Goal: Task Accomplishment & Management: Manage account settings

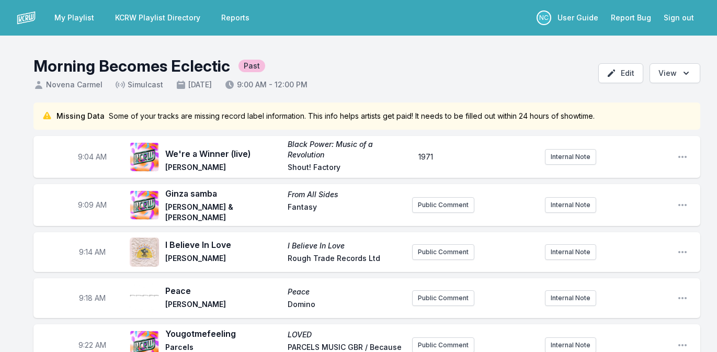
click at [161, 16] on link "KCRW Playlist Directory" at bounding box center [158, 17] width 98 height 19
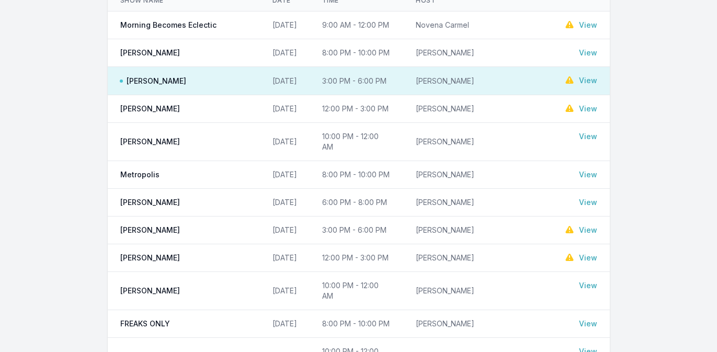
scroll to position [130, 0]
click at [590, 25] on link "View" at bounding box center [588, 26] width 18 height 10
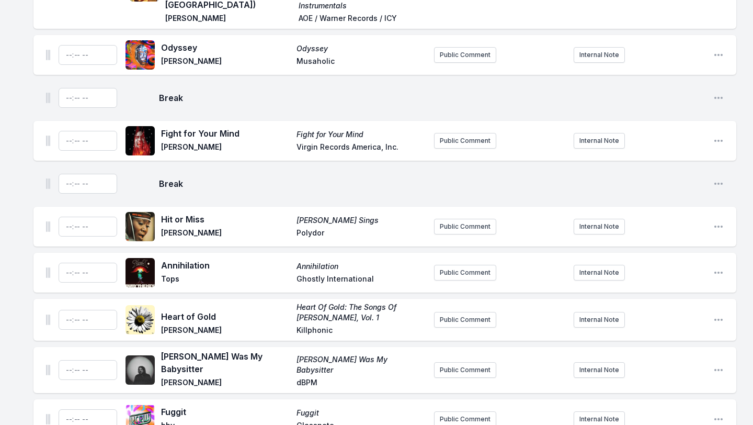
scroll to position [2106, 0]
click at [716, 93] on icon "Open playlist item options" at bounding box center [718, 98] width 10 height 10
click at [668, 129] on button "Delete Entry" at bounding box center [665, 138] width 117 height 19
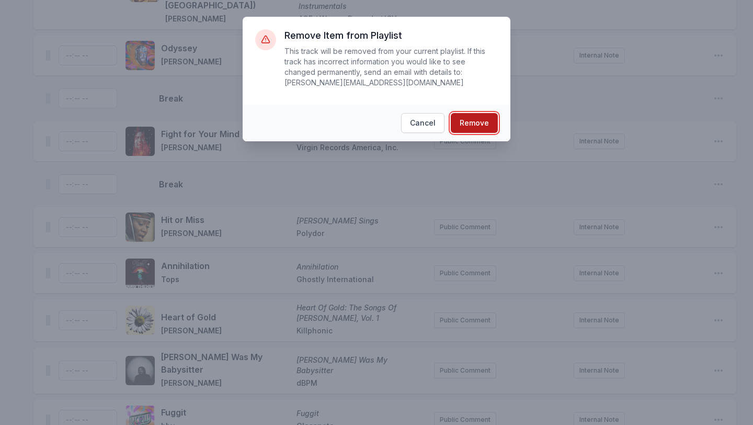
click at [480, 120] on button "Remove" at bounding box center [474, 123] width 47 height 20
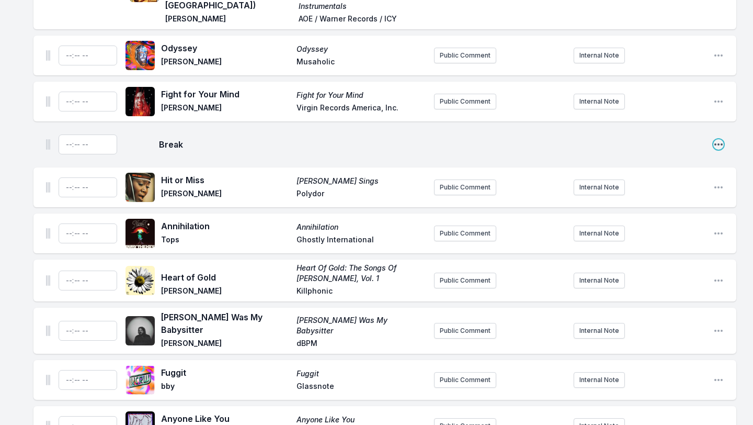
click at [716, 139] on icon "Open playlist item options" at bounding box center [718, 144] width 10 height 10
click at [667, 175] on button "Delete Entry" at bounding box center [665, 184] width 117 height 19
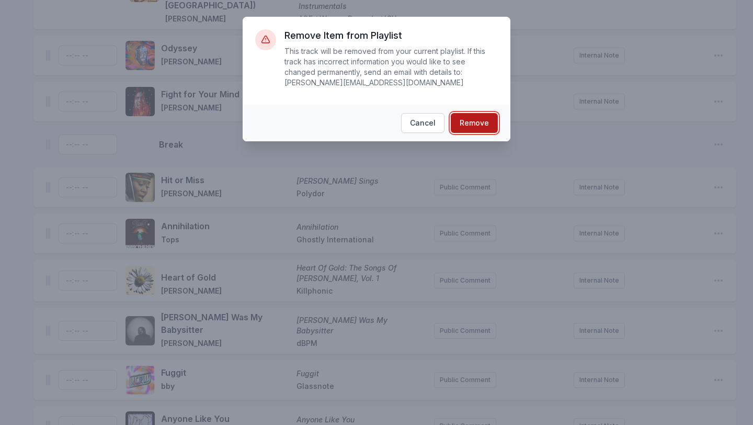
click at [475, 122] on button "Remove" at bounding box center [474, 123] width 47 height 20
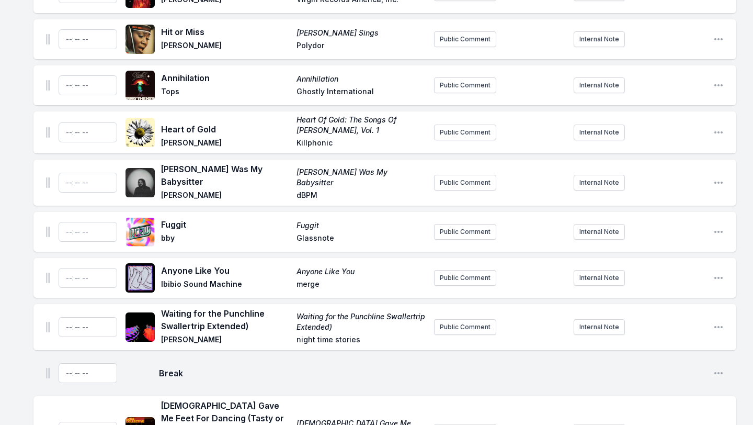
scroll to position [2225, 0]
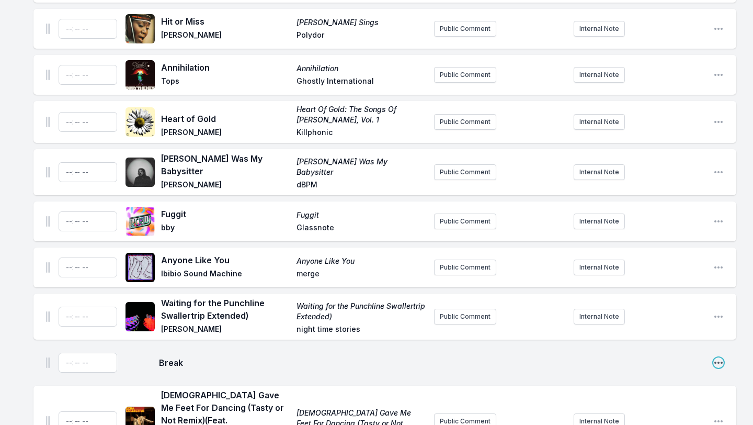
click at [716, 351] on icon "Open playlist item options" at bounding box center [718, 362] width 8 height 2
click at [639, 351] on button "Delete Entry" at bounding box center [665, 402] width 117 height 19
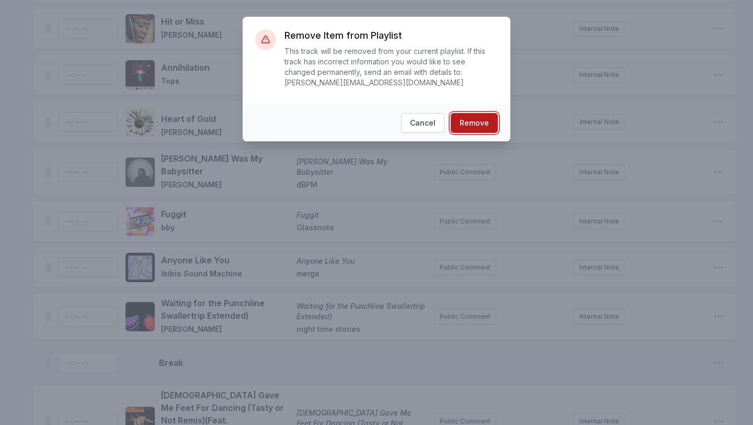
click at [480, 116] on button "Remove" at bounding box center [474, 123] width 47 height 20
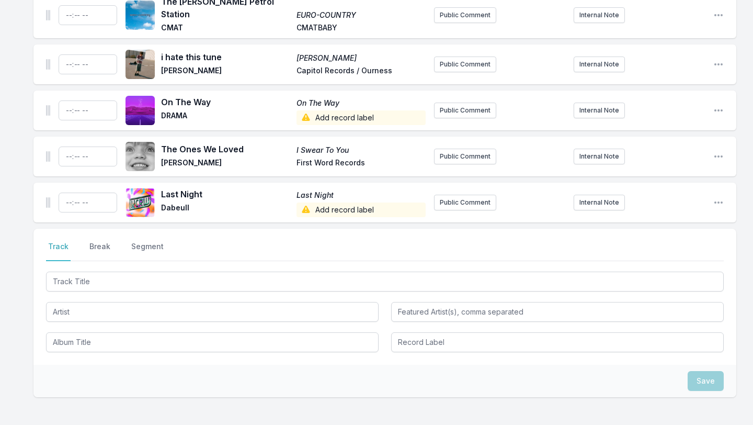
scroll to position [2958, 0]
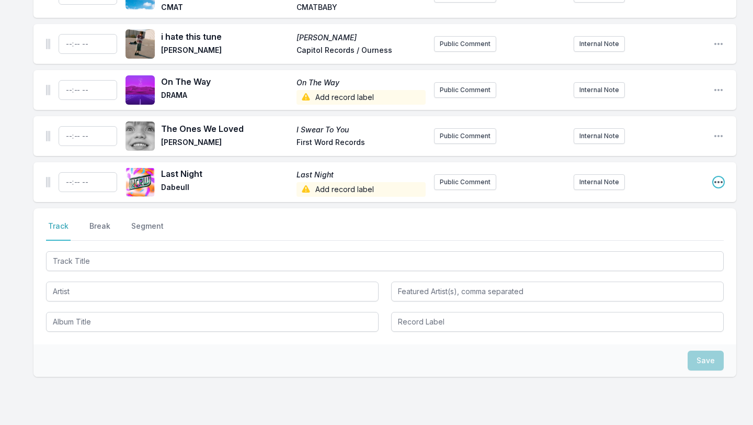
click at [716, 177] on icon "Open playlist item options" at bounding box center [718, 182] width 10 height 10
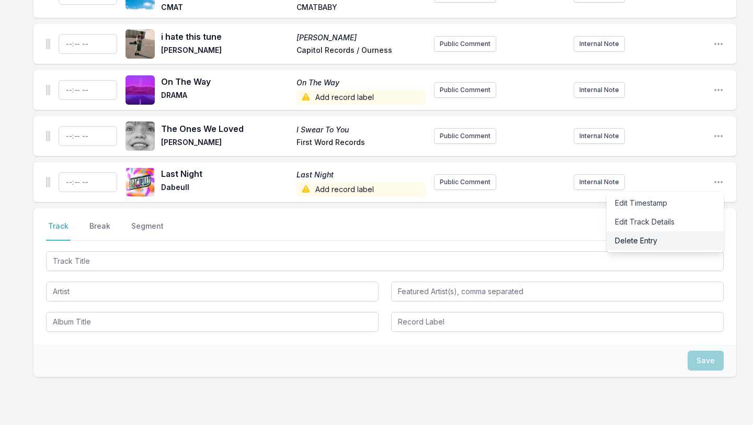
click at [687, 231] on button "Delete Entry" at bounding box center [665, 240] width 117 height 19
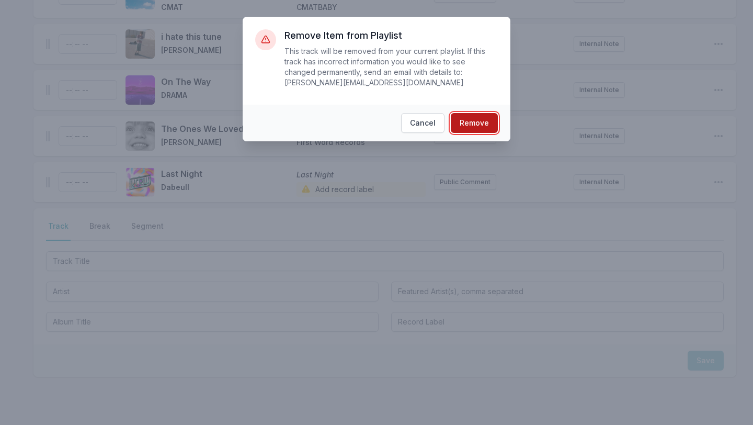
click at [473, 123] on button "Remove" at bounding box center [474, 123] width 47 height 20
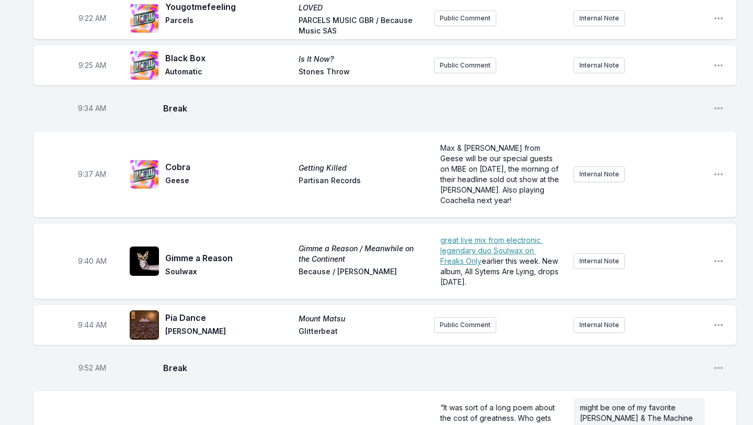
scroll to position [0, 0]
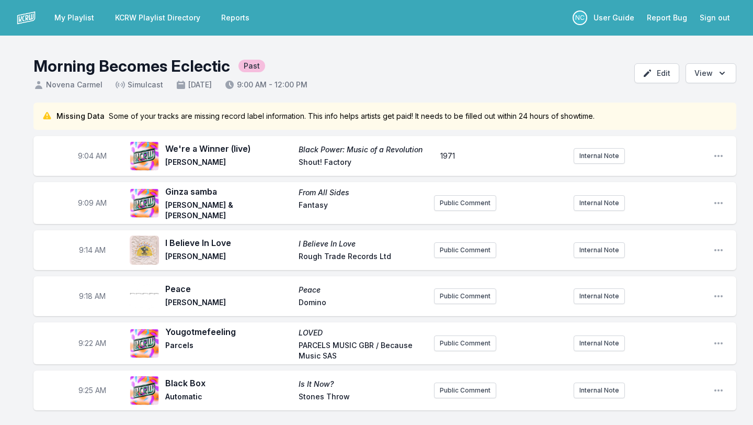
click at [183, 17] on link "KCRW Playlist Directory" at bounding box center [158, 17] width 98 height 19
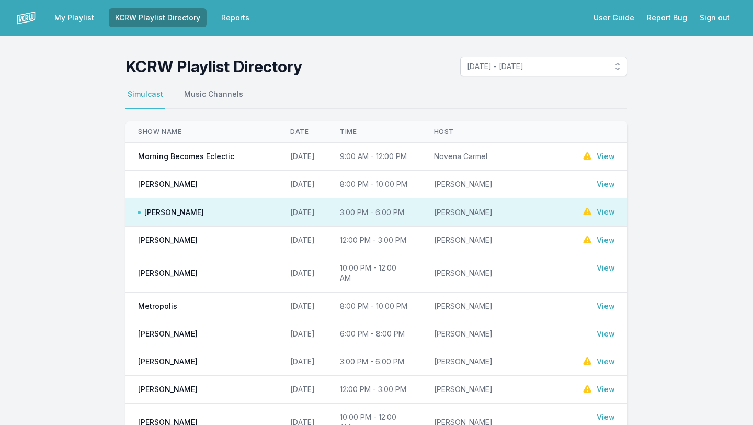
click at [94, 21] on link "My Playlist" at bounding box center [74, 17] width 52 height 19
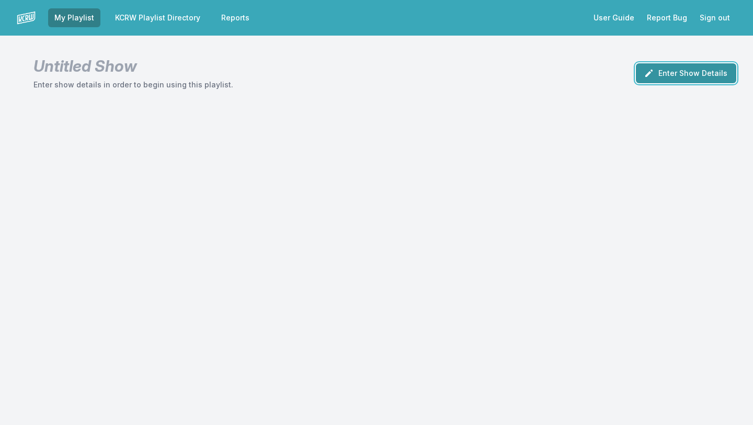
click at [676, 67] on button "Enter Show Details" at bounding box center [686, 73] width 100 height 20
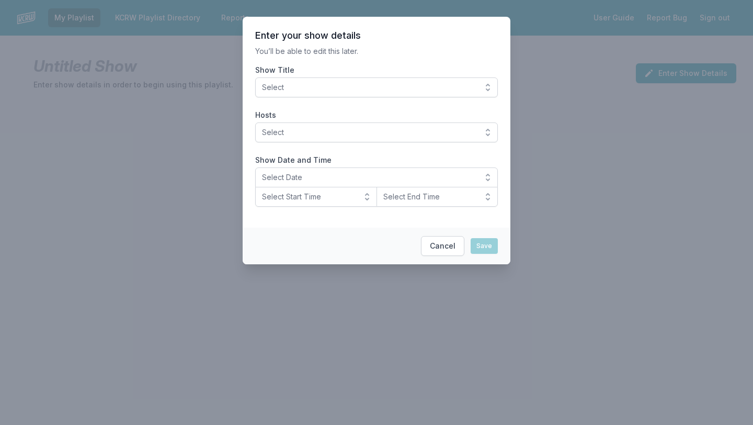
click at [393, 93] on button "Select" at bounding box center [376, 87] width 243 height 20
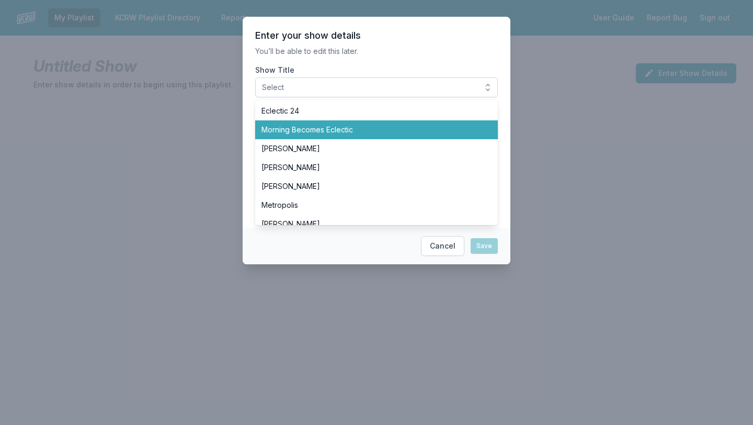
click at [326, 127] on span "Morning Becomes Eclectic" at bounding box center [370, 129] width 218 height 10
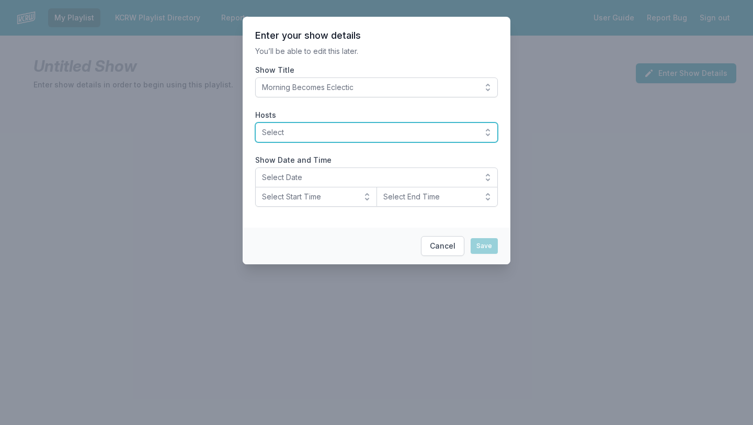
click at [303, 141] on button "Select" at bounding box center [376, 132] width 243 height 20
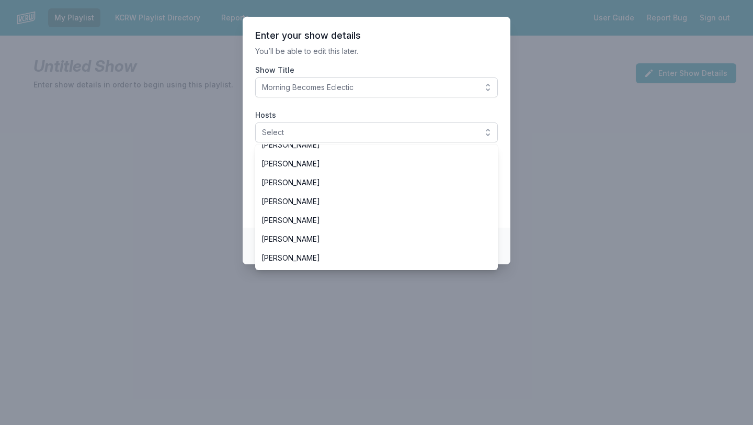
scroll to position [171, 0]
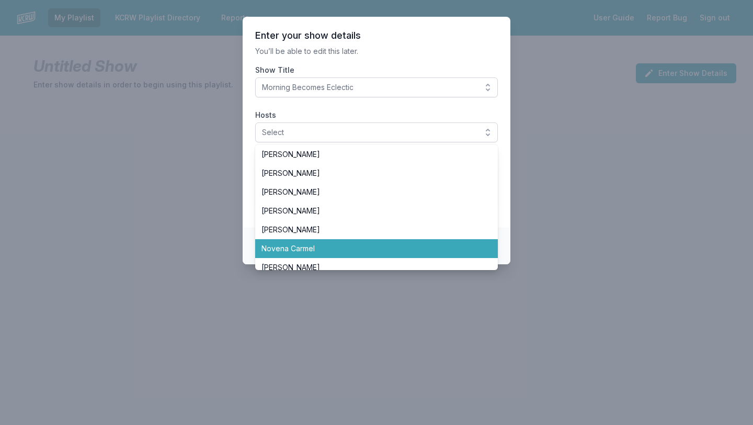
click at [290, 247] on span "Novena Carmel" at bounding box center [370, 248] width 218 height 10
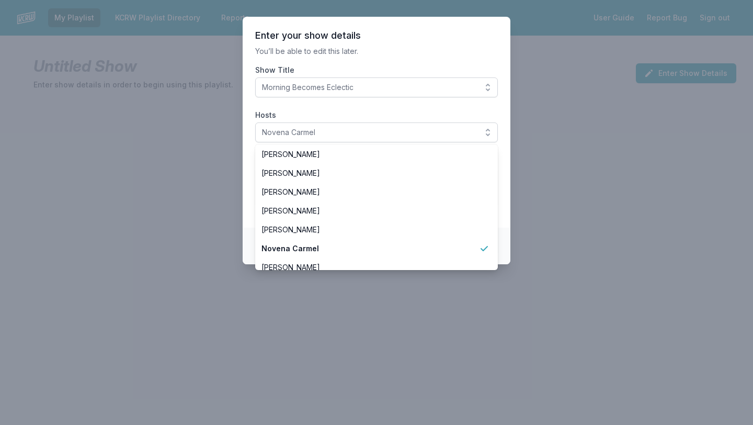
click at [372, 109] on section "Enter your show details You’ll be able to edit this later. Show Title Morning B…" at bounding box center [377, 122] width 268 height 211
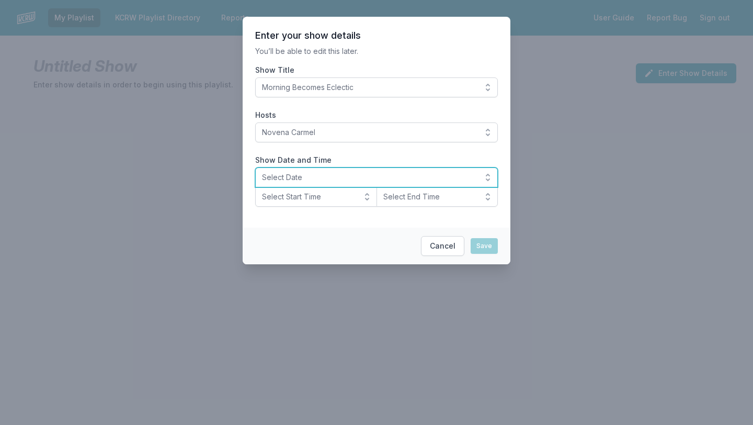
click at [284, 179] on span "Select Date" at bounding box center [369, 177] width 214 height 10
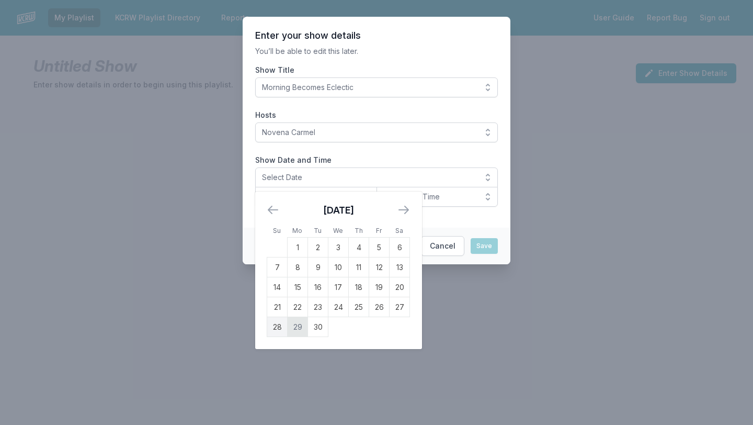
click at [299, 326] on td "29" at bounding box center [298, 327] width 20 height 20
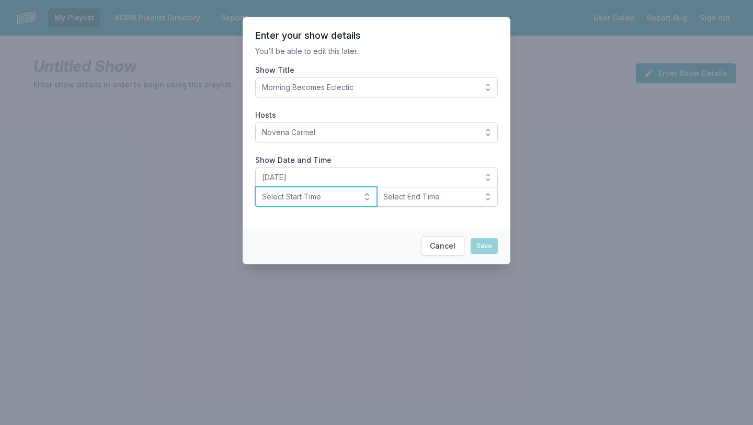
click at [327, 200] on span "Select Start Time" at bounding box center [309, 196] width 94 height 10
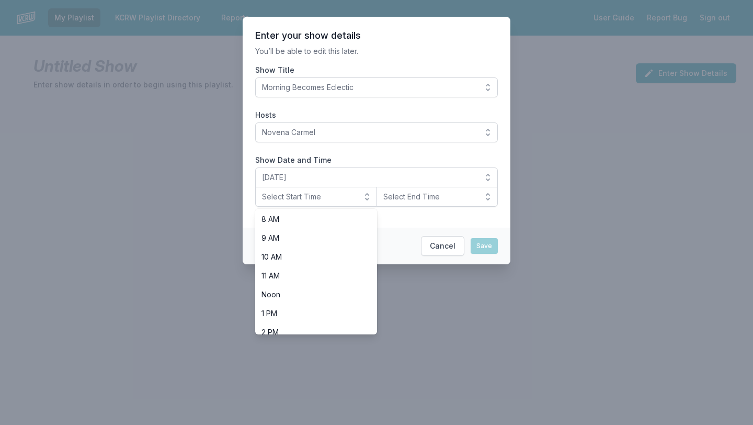
scroll to position [155, 0]
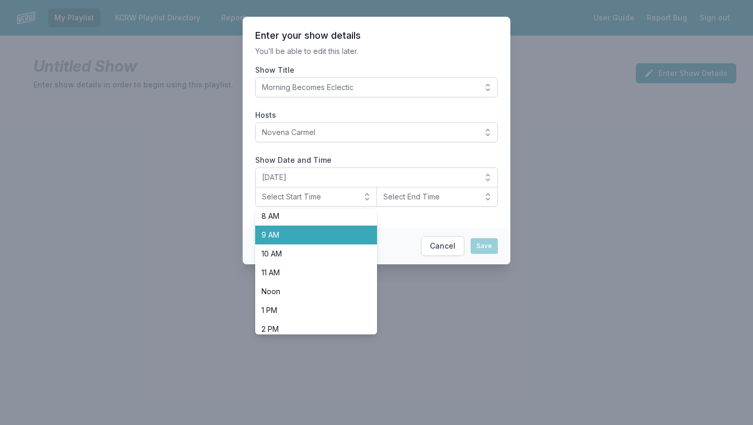
click at [282, 235] on span "9 AM" at bounding box center [309, 235] width 97 height 10
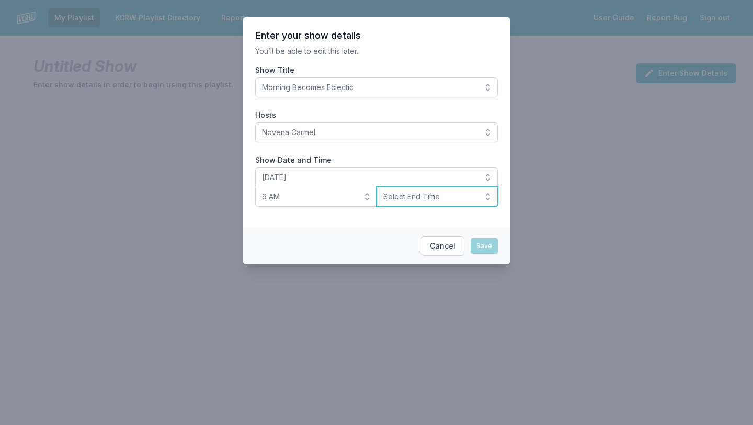
click at [415, 201] on span "Select End Time" at bounding box center [430, 196] width 94 height 10
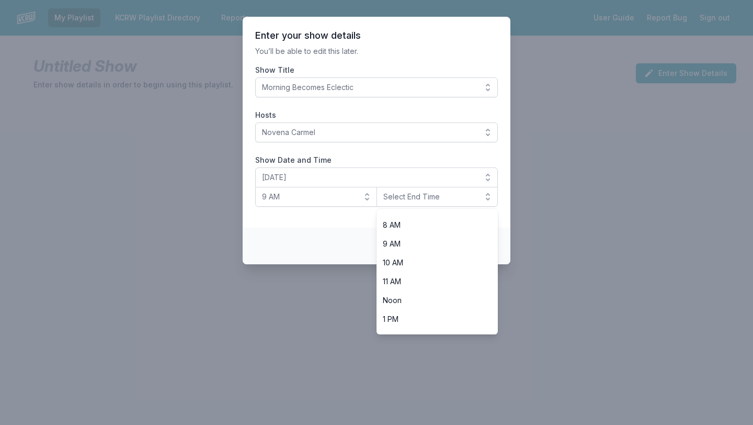
scroll to position [181, 0]
click at [417, 265] on span "Noon" at bounding box center [431, 264] width 97 height 10
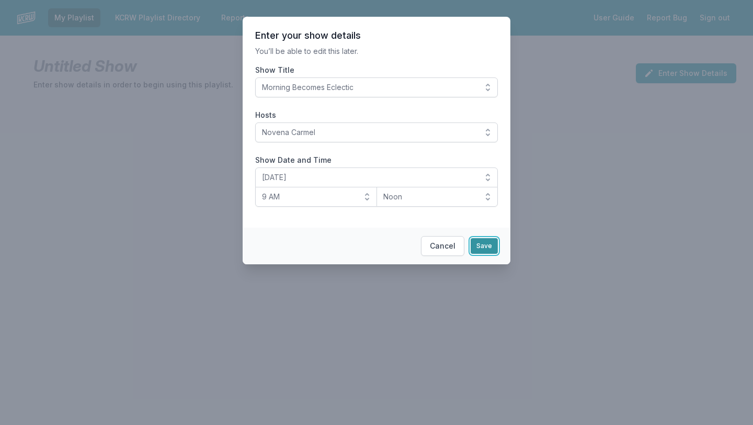
click at [488, 245] on button "Save" at bounding box center [484, 246] width 27 height 16
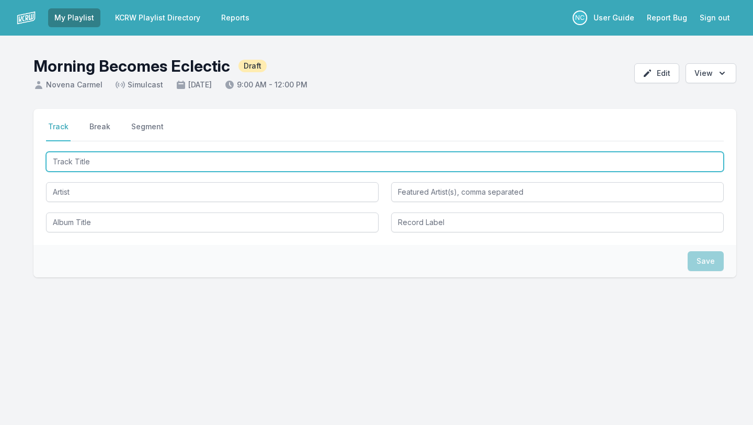
click at [354, 166] on input "Track Title" at bounding box center [385, 162] width 678 height 20
type input "On The Way"
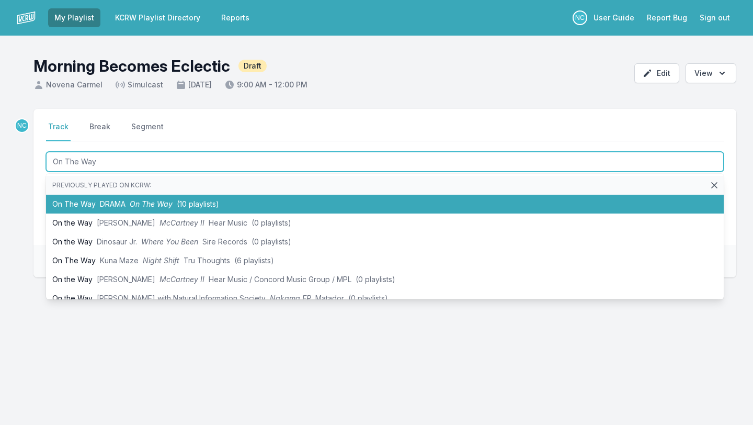
click at [286, 203] on li "On The Way DRAMA On The Way (10 playlists)" at bounding box center [385, 204] width 678 height 19
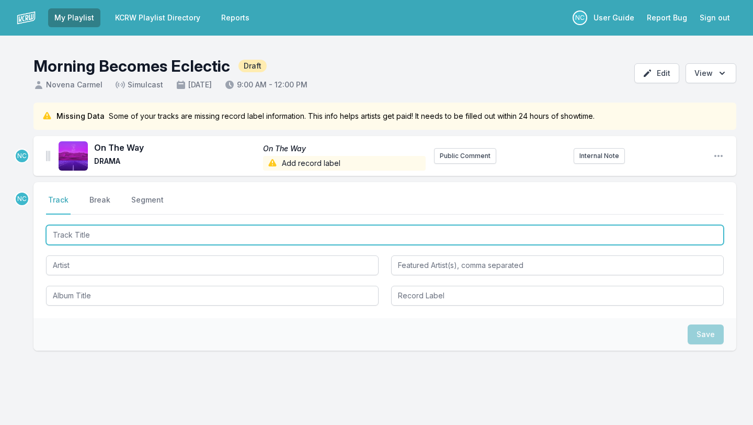
click at [168, 232] on input "Track Title" at bounding box center [385, 235] width 678 height 20
type input "The Ones We Loved"
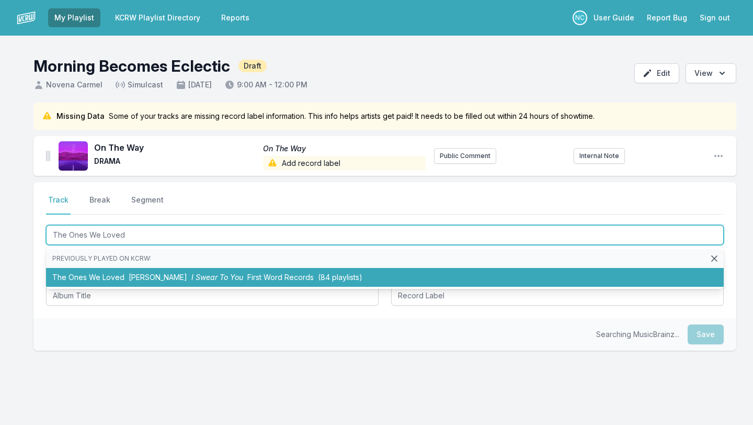
click at [171, 274] on span "[PERSON_NAME]" at bounding box center [158, 276] width 59 height 9
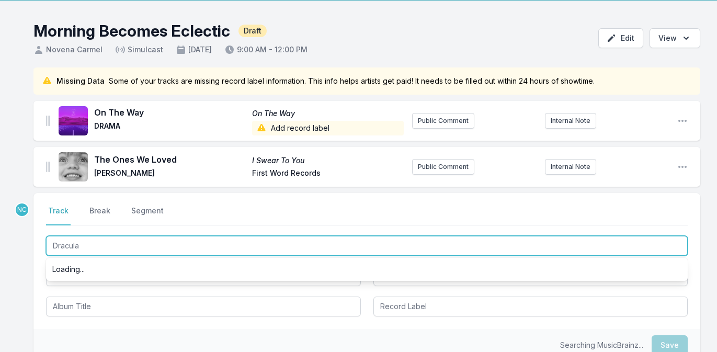
scroll to position [36, 0]
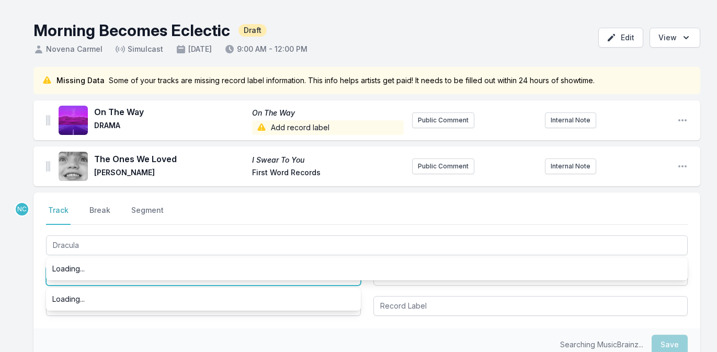
click at [158, 282] on input "Artist" at bounding box center [203, 276] width 315 height 20
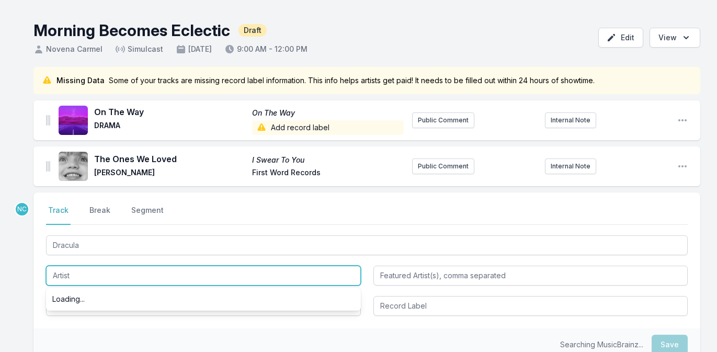
click at [158, 282] on input "Artist" at bounding box center [203, 276] width 315 height 20
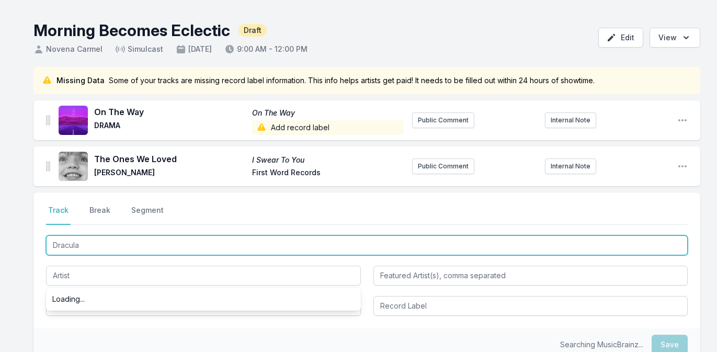
click at [104, 246] on input "Dracula" at bounding box center [367, 245] width 642 height 20
type input "Dracul"
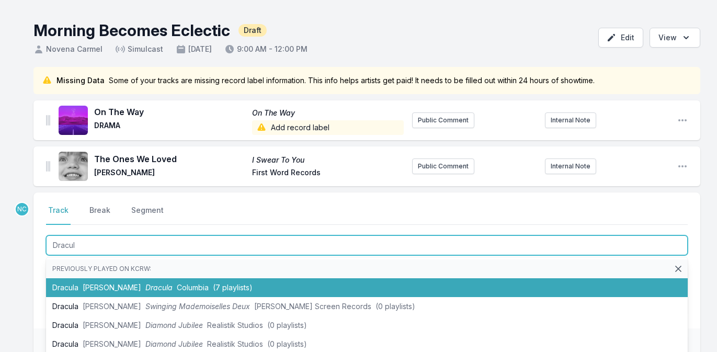
click at [101, 283] on span "[PERSON_NAME]" at bounding box center [112, 287] width 59 height 9
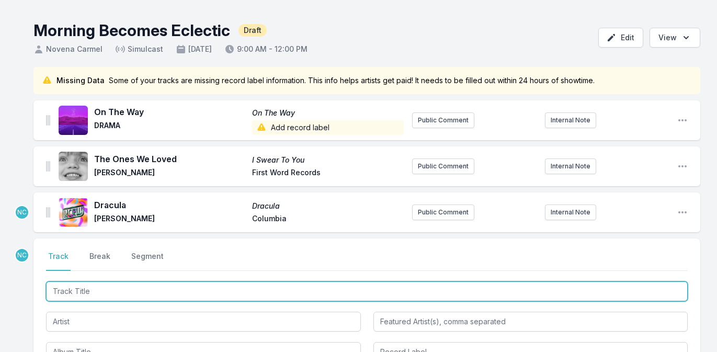
click at [79, 291] on input "Track Title" at bounding box center [367, 291] width 642 height 20
type input "Odyssey"
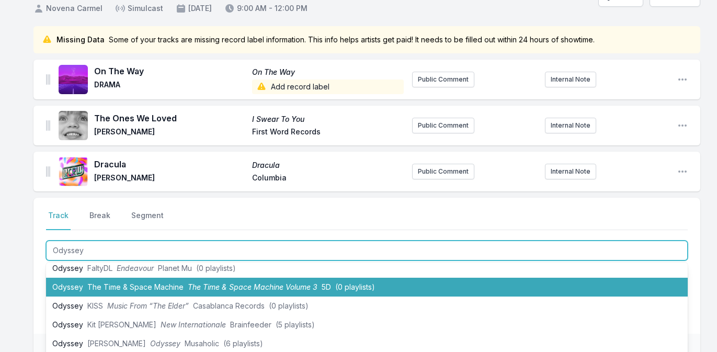
scroll to position [42, 0]
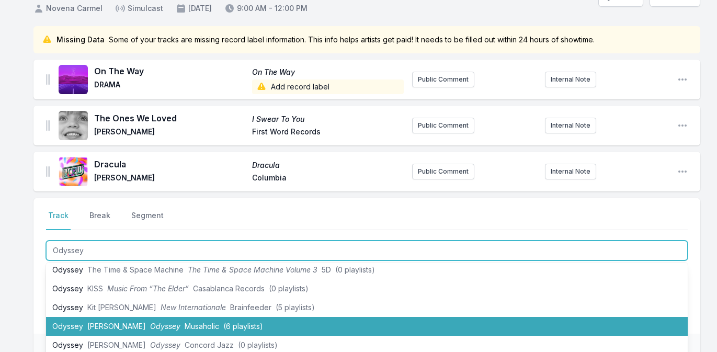
click at [72, 323] on li "Odyssey Iman Jordan Odyssey Musaholic (6 playlists)" at bounding box center [367, 326] width 642 height 19
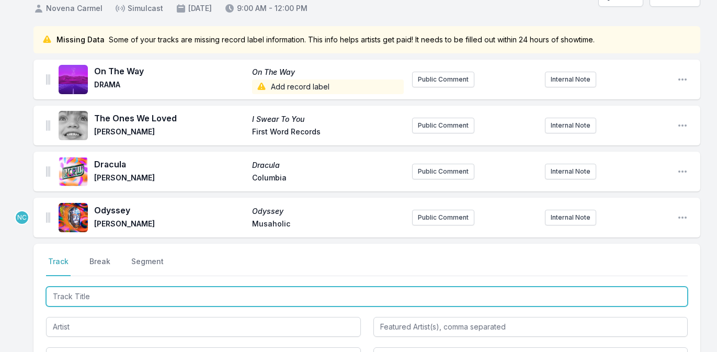
click at [75, 298] on input "Track Title" at bounding box center [367, 297] width 642 height 20
type input "Fight For Your Mind"
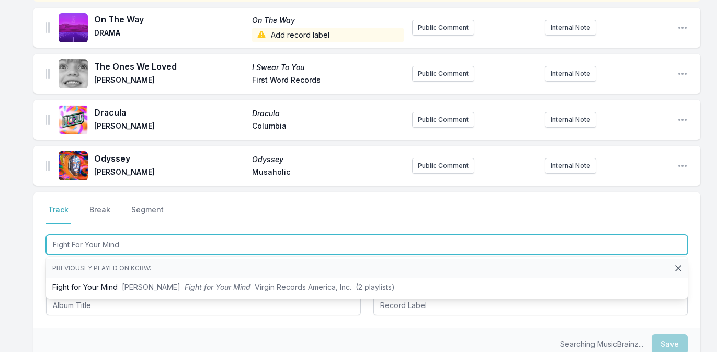
scroll to position [131, 0]
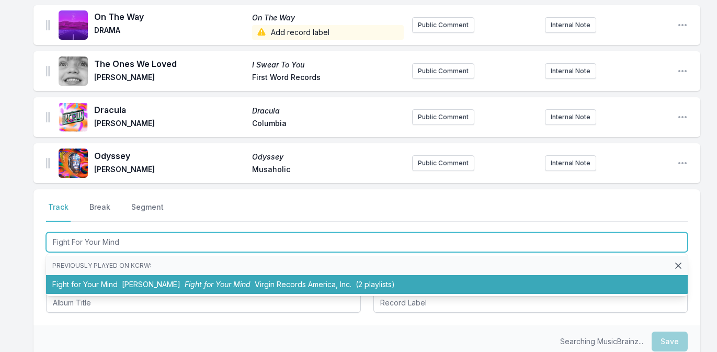
click at [94, 284] on li "Fight for Your Mind Ben Harper Fight for Your Mind Virgin Records America, Inc.…" at bounding box center [367, 284] width 642 height 19
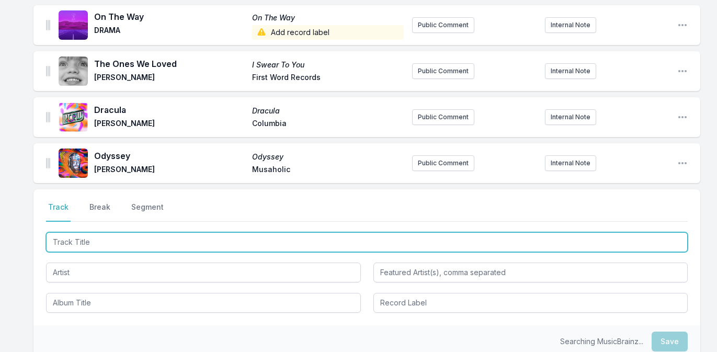
scroll to position [177, 0]
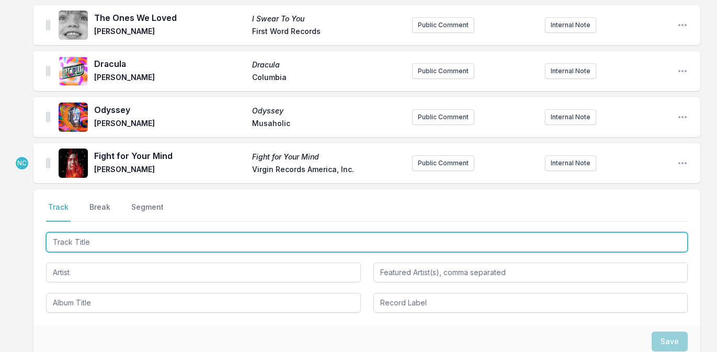
click at [97, 239] on input "Track Title" at bounding box center [367, 242] width 642 height 20
type input "Hit or Miss"
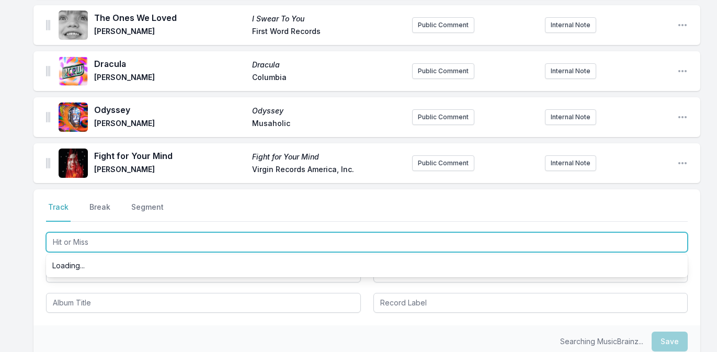
scroll to position [208, 0]
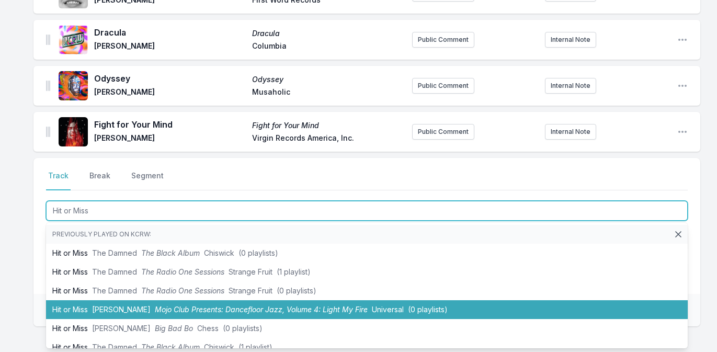
click at [88, 310] on li "Hit or Miss Odetta Mojo Club Presents: Dancefloor Jazz, Volume 4: Light My Fire…" at bounding box center [367, 309] width 642 height 19
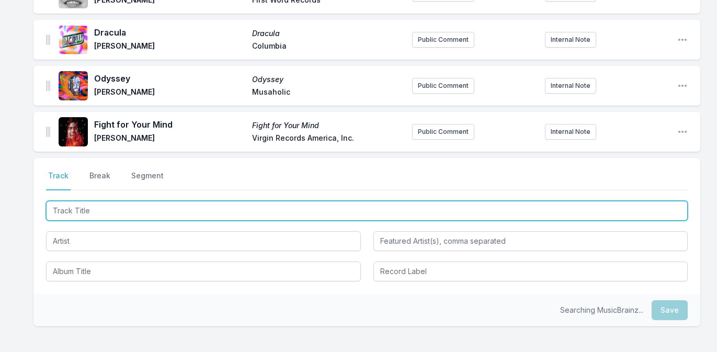
scroll to position [256, 0]
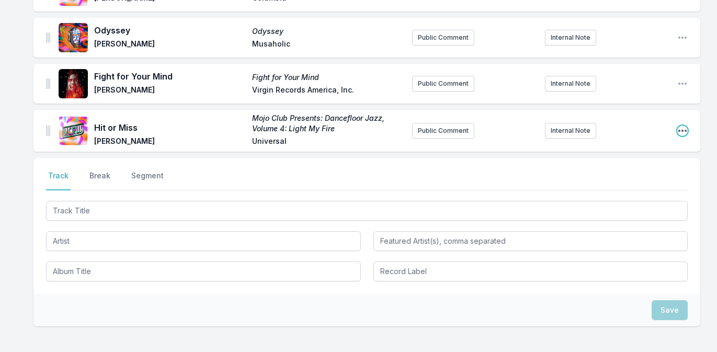
click at [684, 131] on icon "Open playlist item options" at bounding box center [682, 130] width 10 height 10
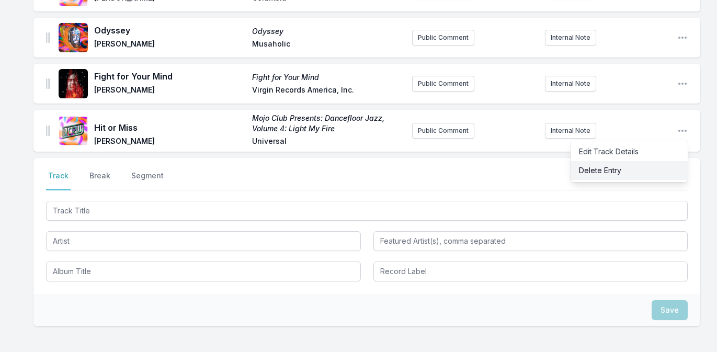
click at [653, 175] on button "Delete Entry" at bounding box center [628, 170] width 117 height 19
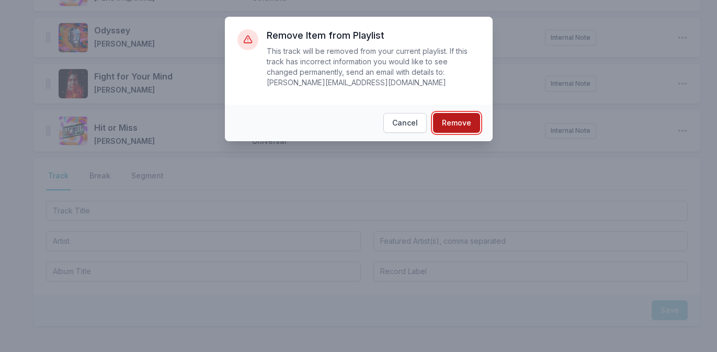
click at [464, 124] on button "Remove" at bounding box center [456, 123] width 47 height 20
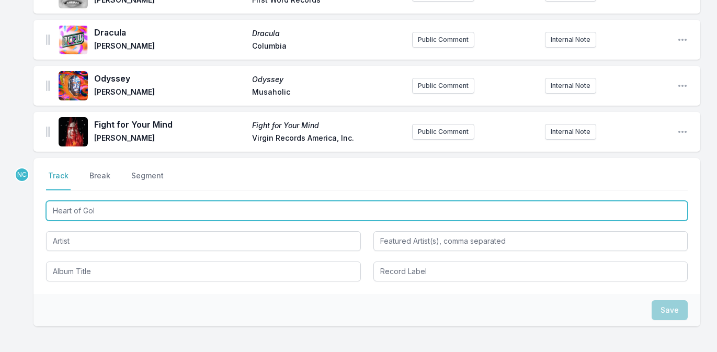
type input "Heart of Gold"
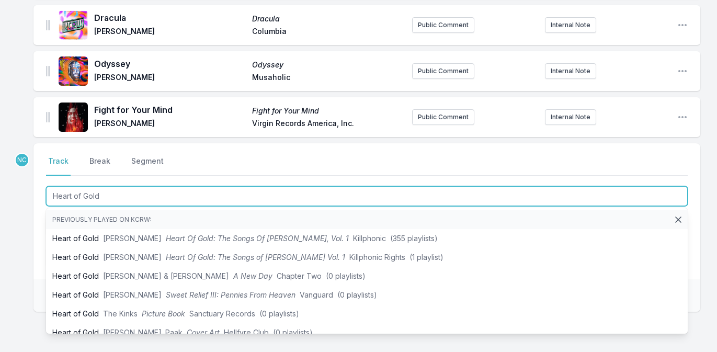
scroll to position [225, 0]
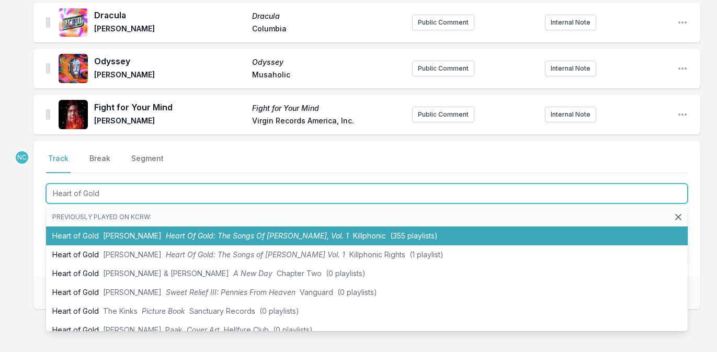
click at [353, 235] on span "Killphonic" at bounding box center [369, 235] width 33 height 9
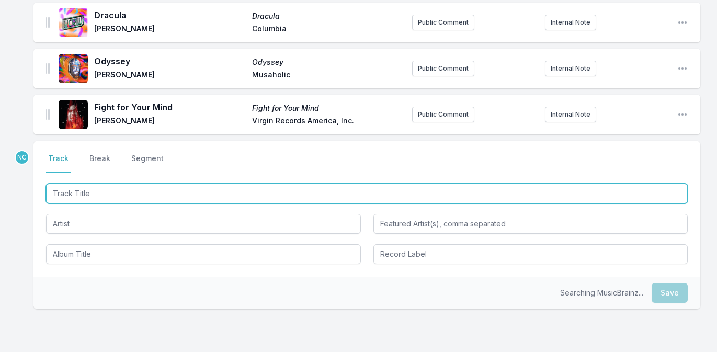
scroll to position [273, 0]
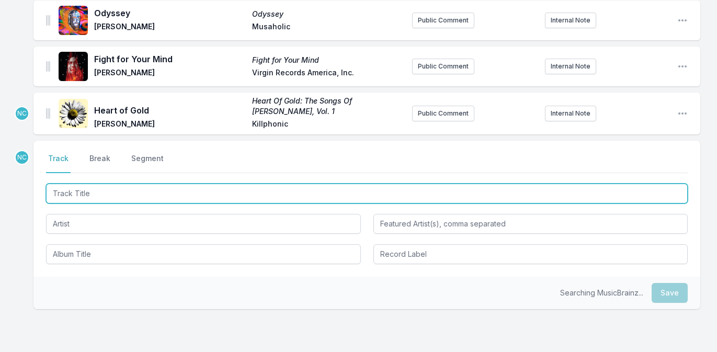
click at [269, 199] on input "Track Title" at bounding box center [367, 194] width 642 height 20
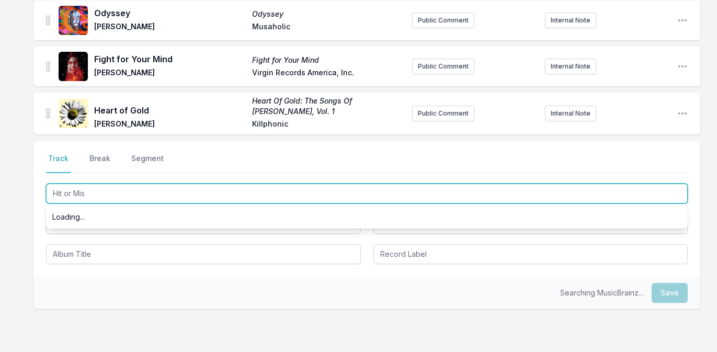
type input "Hit or Miss"
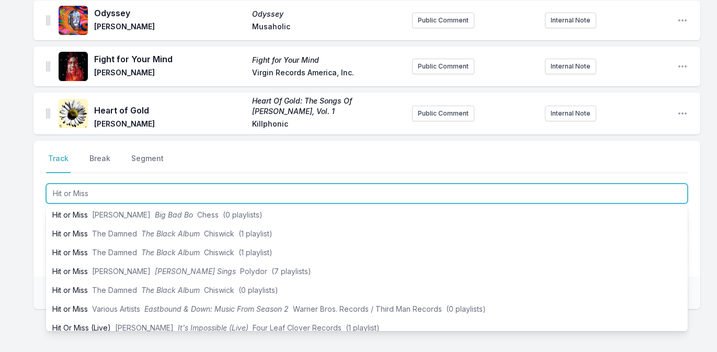
scroll to position [104, 0]
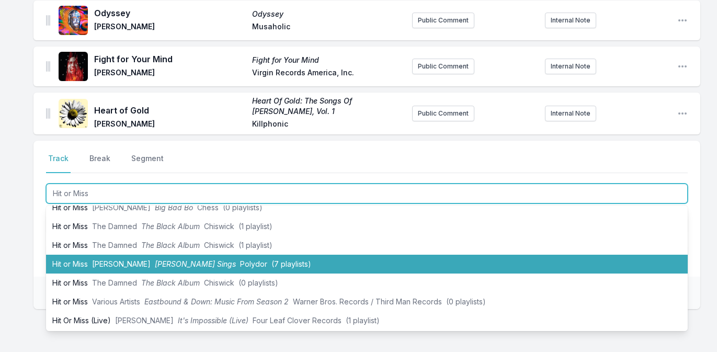
click at [271, 263] on span "(7 playlists)" at bounding box center [291, 263] width 40 height 9
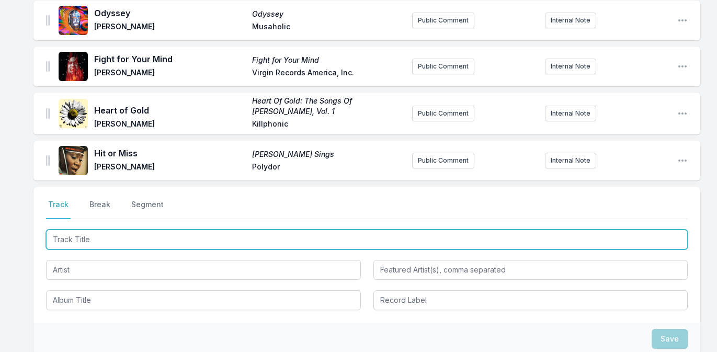
scroll to position [319, 0]
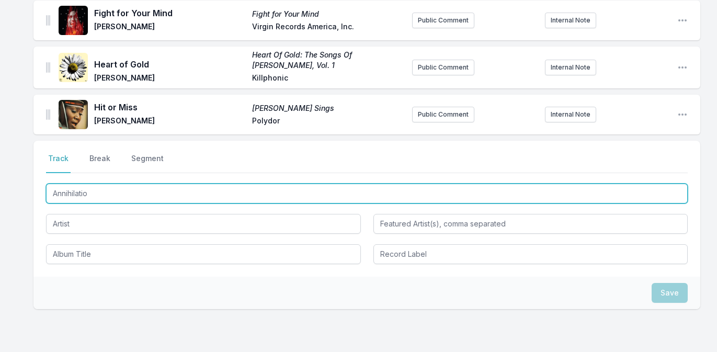
type input "Annihilation"
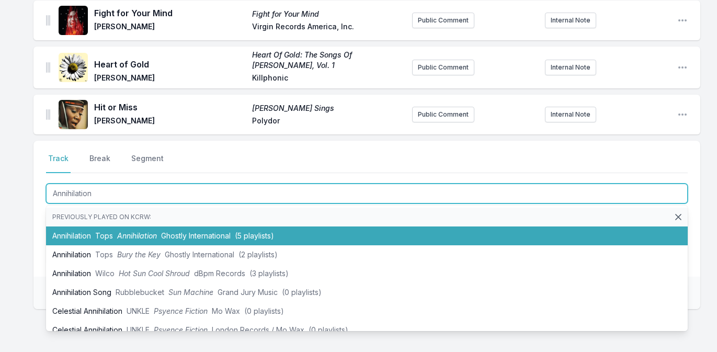
click at [241, 240] on span "(5 playlists)" at bounding box center [254, 235] width 39 height 9
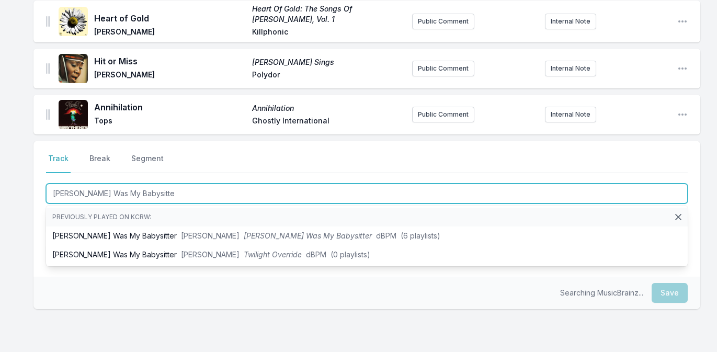
type input "[PERSON_NAME] Was My Babysitter"
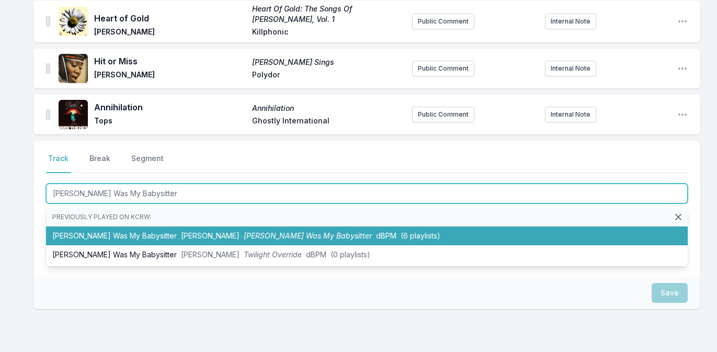
click at [244, 237] on span "[PERSON_NAME] Was My Babysitter" at bounding box center [308, 235] width 128 height 9
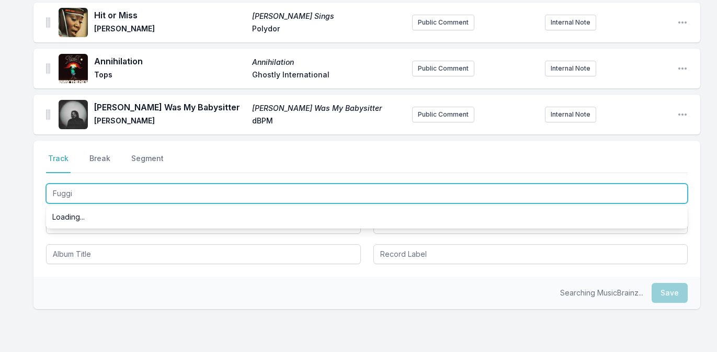
type input "Fuggit"
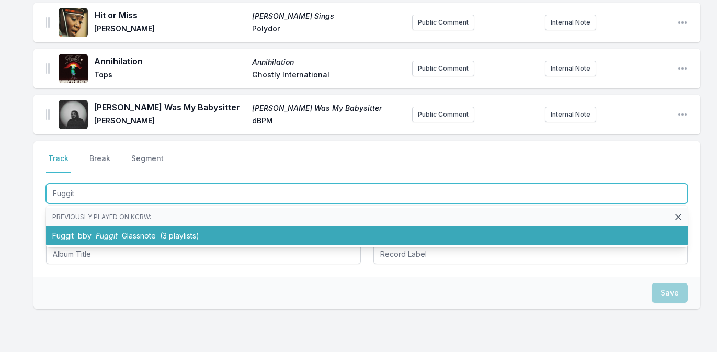
click at [222, 237] on li "Fuggit bby Fuggit Glassnote (3 playlists)" at bounding box center [367, 235] width 642 height 19
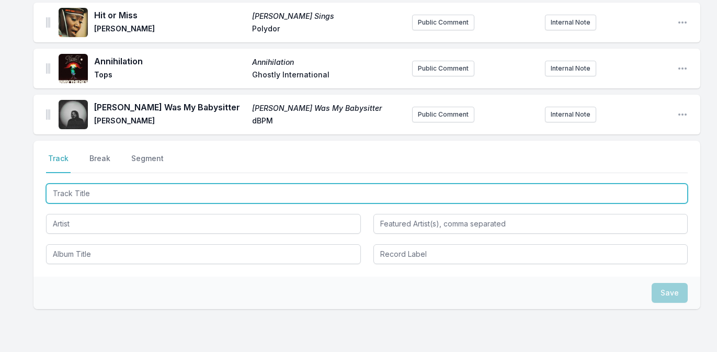
scroll to position [457, 0]
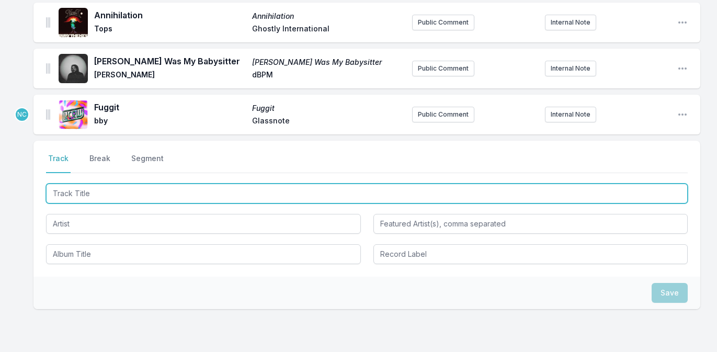
click at [211, 190] on input "Track Title" at bounding box center [367, 194] width 642 height 20
type input "n"
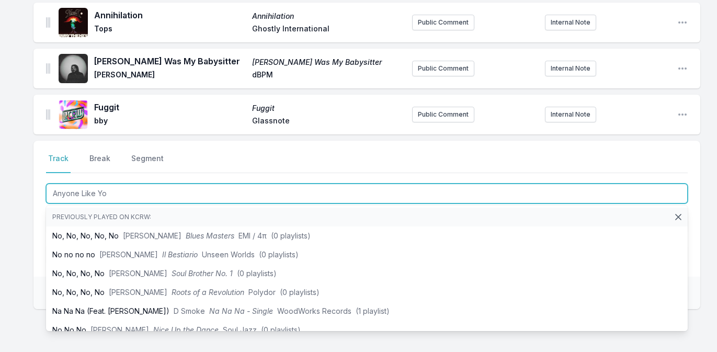
type input "Anyone Like You"
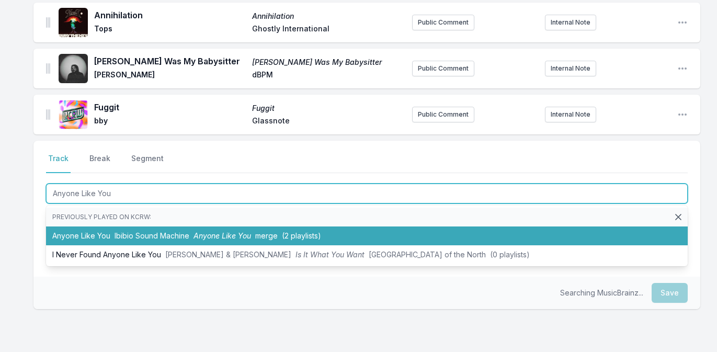
click at [192, 231] on li "Anyone Like You Ibibio Sound Machine Anyone Like You merge (2 playlists)" at bounding box center [367, 235] width 642 height 19
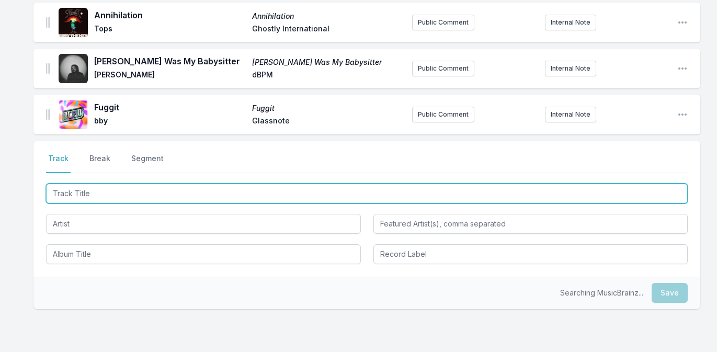
scroll to position [504, 0]
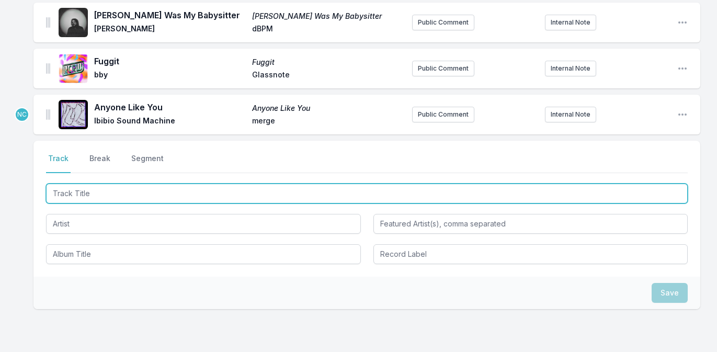
click at [178, 198] on input "Track Title" at bounding box center [367, 194] width 642 height 20
type input "Waiting for the Punchline"
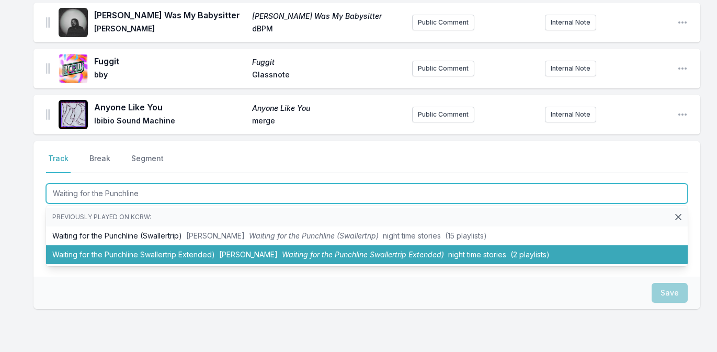
click at [162, 250] on li "Waiting for the Punchline Swallertrip Extended) Franc Moody Waiting for the Pun…" at bounding box center [367, 254] width 642 height 19
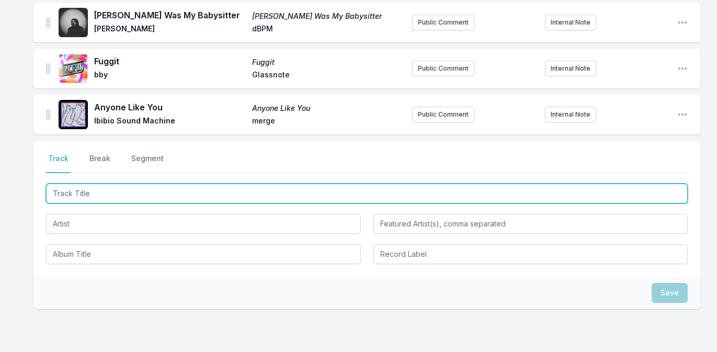
scroll to position [556, 0]
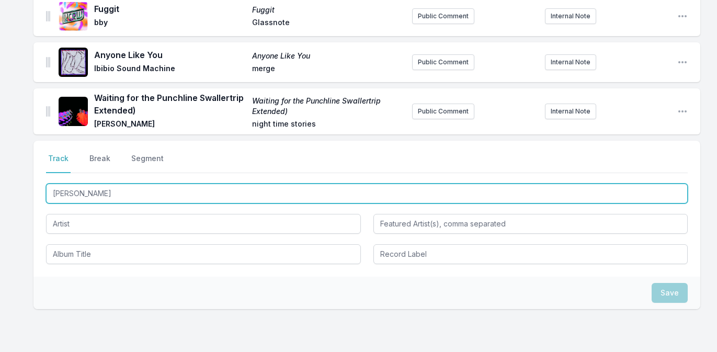
type input "Sweetie"
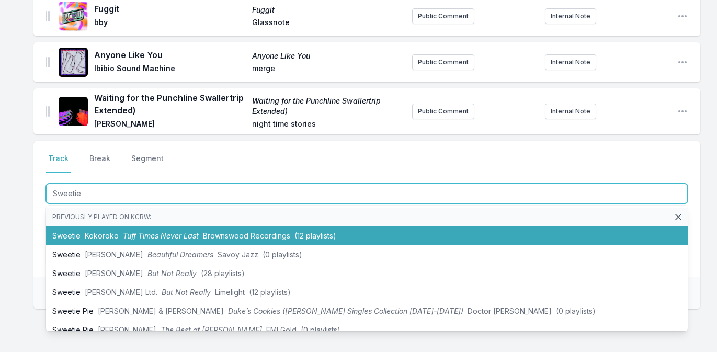
click at [166, 237] on span "Tuff Times Never Last" at bounding box center [161, 235] width 76 height 9
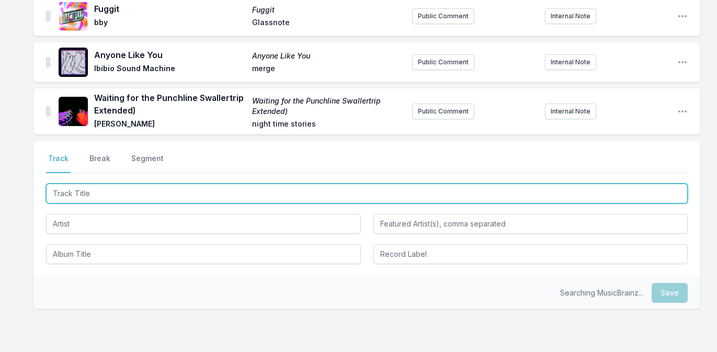
scroll to position [602, 0]
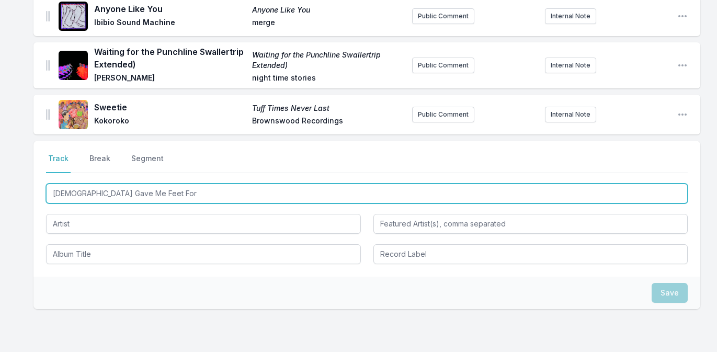
type input "God Gave Me Feet For"
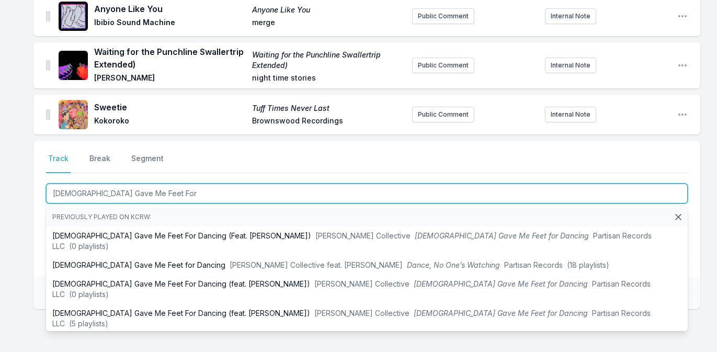
click at [134, 333] on li "God Gave Me Feet For Dancing (Tasty or Not Remix) (Feat. Yazmin Lacey) Ezra Col…" at bounding box center [367, 347] width 642 height 29
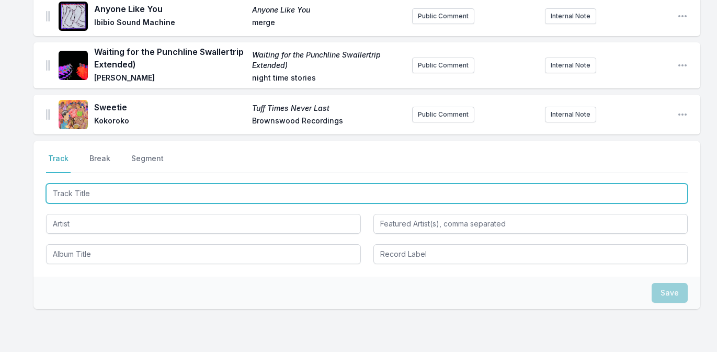
scroll to position [654, 0]
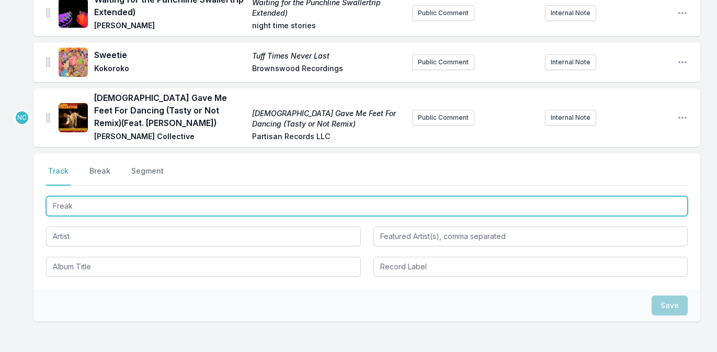
type input "Freaks"
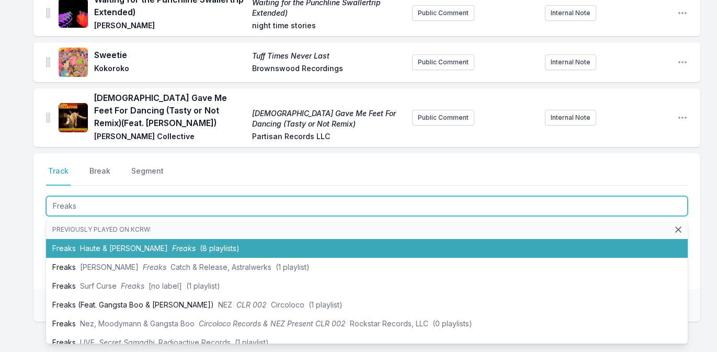
click at [172, 244] on span "Freaks" at bounding box center [184, 248] width 24 height 9
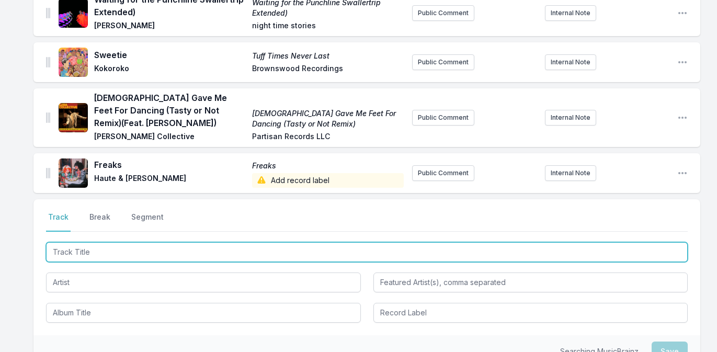
scroll to position [700, 0]
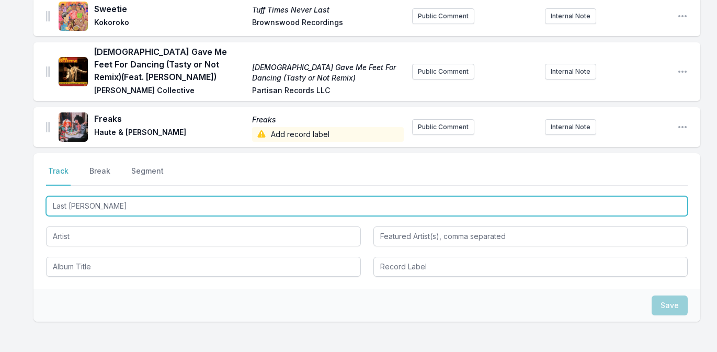
type input "Last Time"
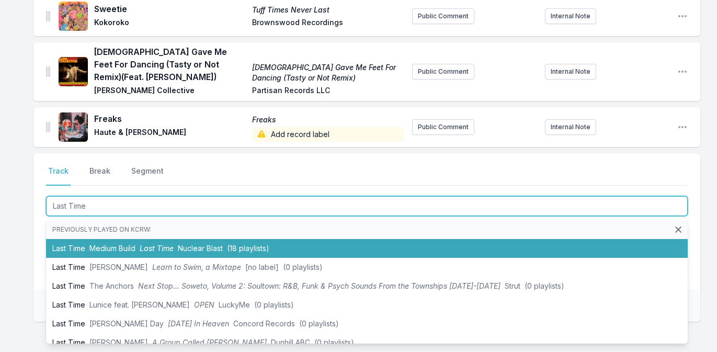
click at [140, 239] on li "Last Time Medium Build Last Time Nuclear Blast (18 playlists)" at bounding box center [367, 248] width 642 height 19
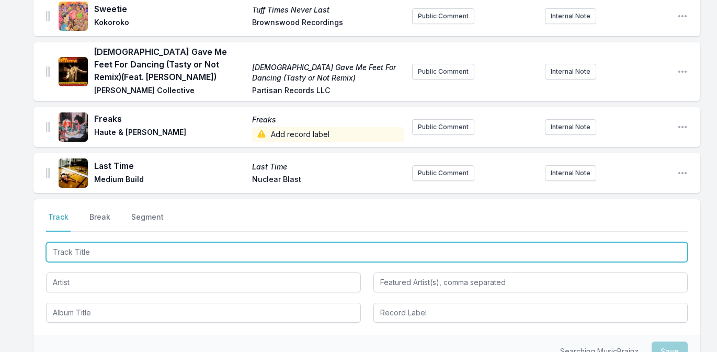
scroll to position [746, 0]
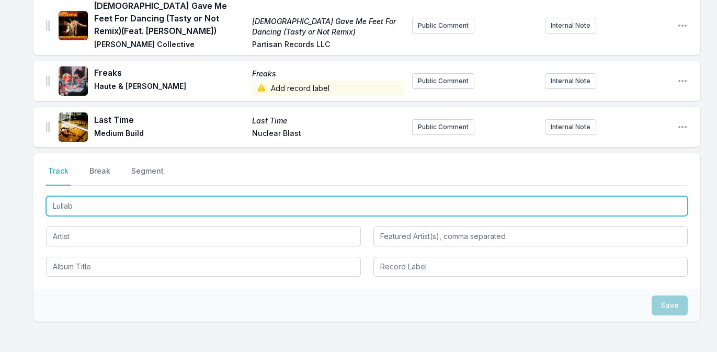
type input "Lullaby"
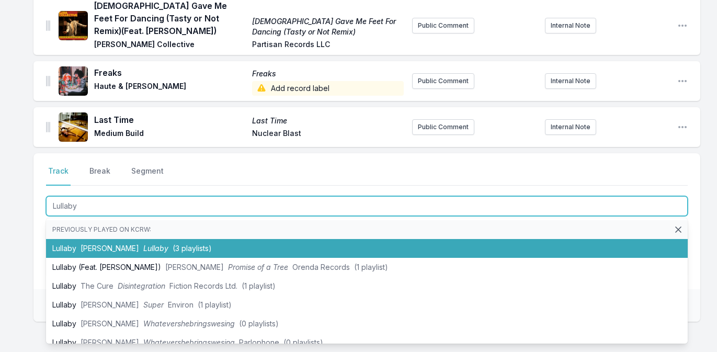
click at [143, 244] on span "Lullaby" at bounding box center [155, 248] width 25 height 9
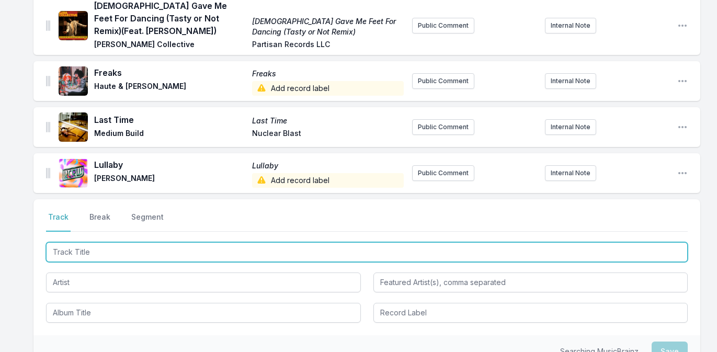
scroll to position [792, 0]
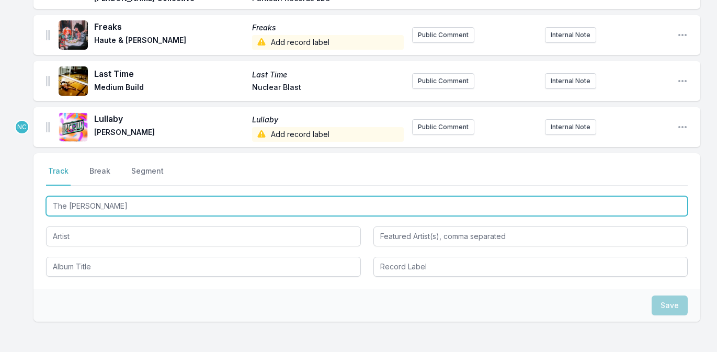
type input "The Jamie Oliver"
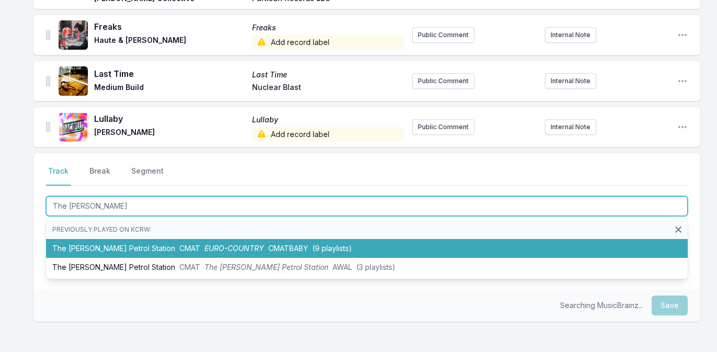
click at [122, 240] on li "The Jamie Oliver Petrol Station CMAT EURO-COUNTRY CMATBABY (9 playlists)" at bounding box center [367, 248] width 642 height 19
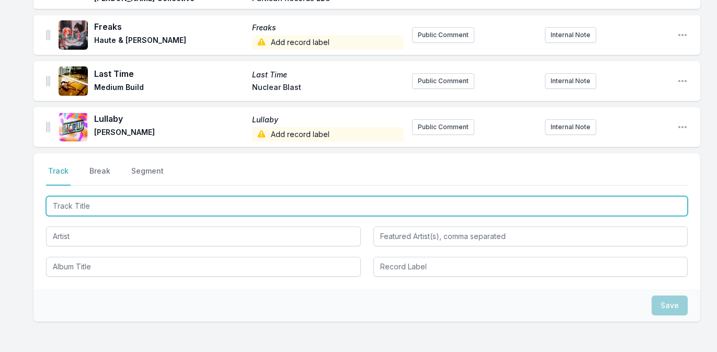
scroll to position [838, 0]
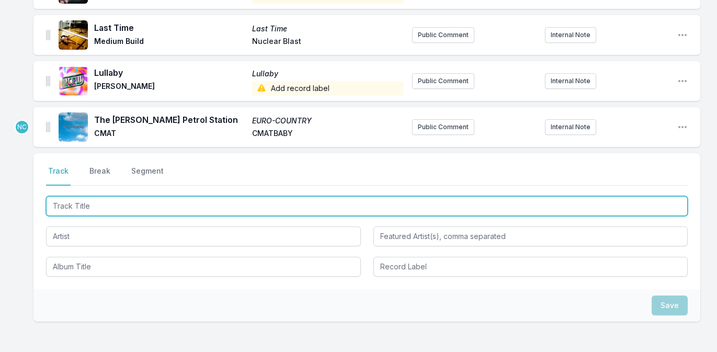
click at [119, 200] on input "Track Title" at bounding box center [367, 206] width 642 height 20
type input "I Hate this tune"
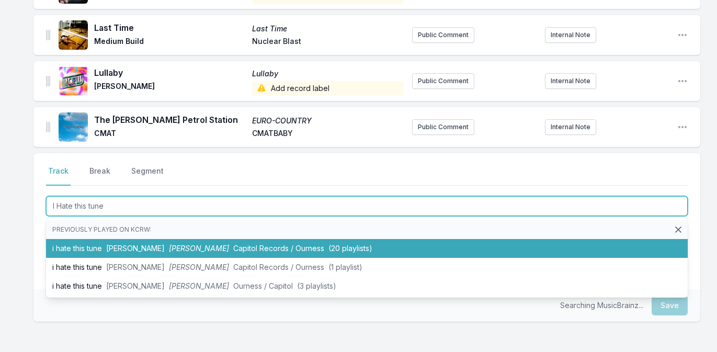
click at [94, 239] on li "i hate this tune Royel Otis hickey Capitol Records / Ourness (20 playlists)" at bounding box center [367, 248] width 642 height 19
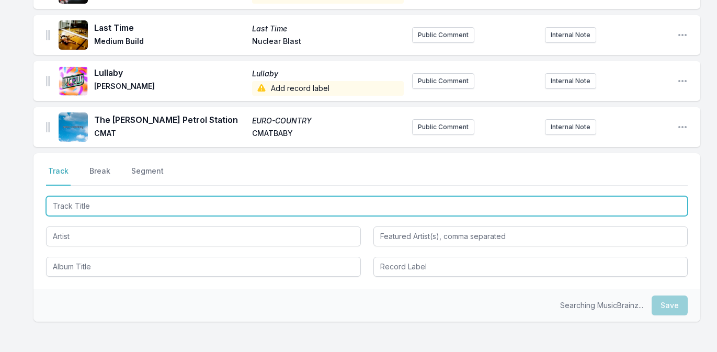
scroll to position [884, 0]
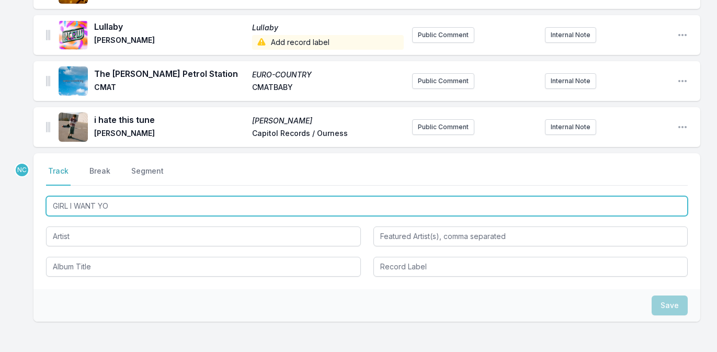
type input "GIRL I WANT YOU"
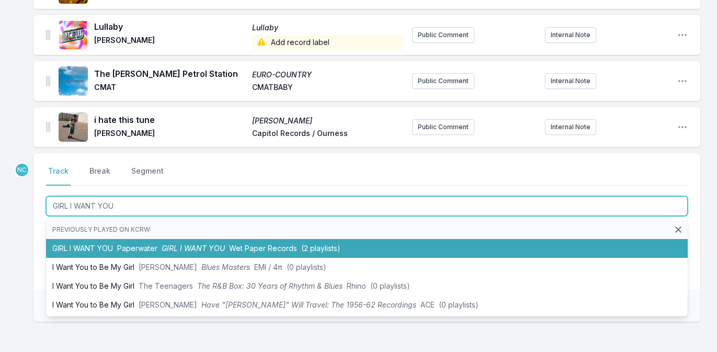
click at [319, 244] on span "(2 playlists)" at bounding box center [320, 248] width 39 height 9
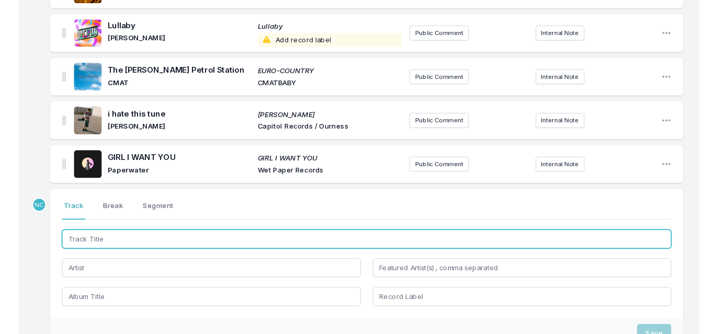
scroll to position [930, 0]
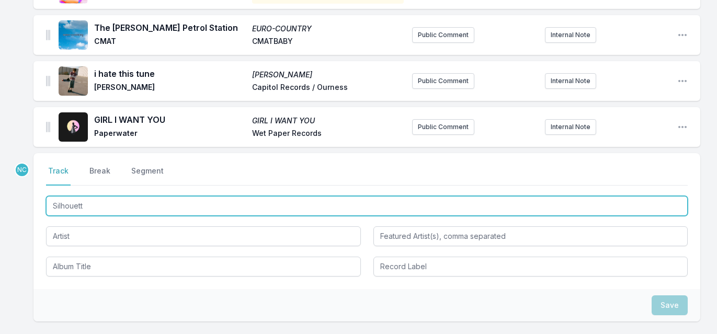
type input "Silhouette"
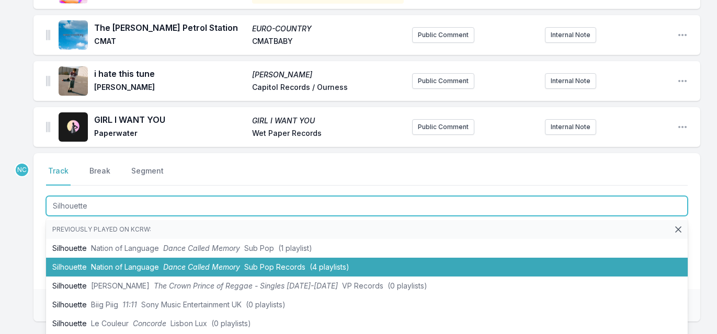
click at [223, 262] on span "Dance Called Memory" at bounding box center [201, 266] width 77 height 9
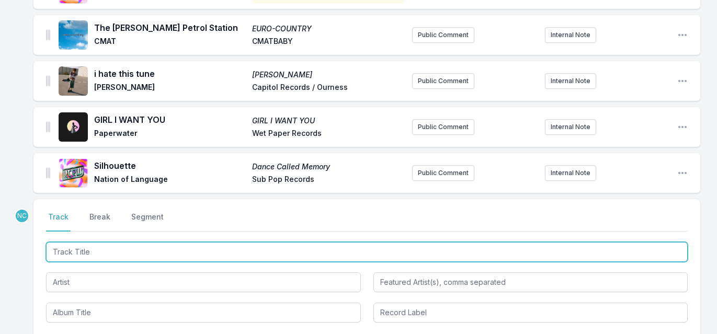
scroll to position [976, 0]
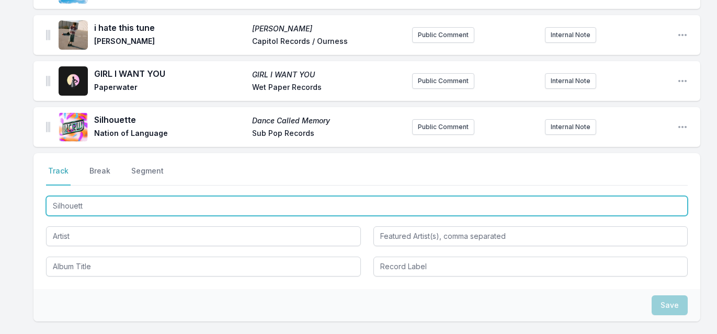
type input "Silhouett"
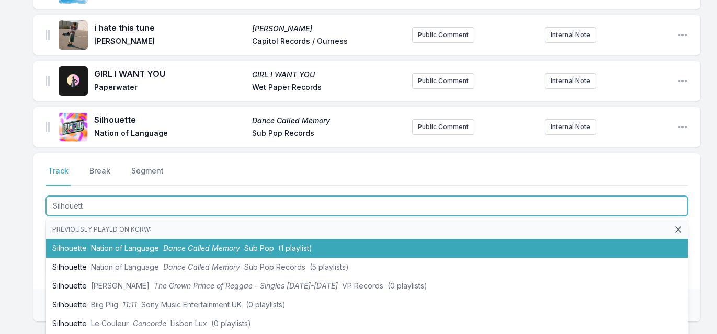
click at [218, 244] on span "Dance Called Memory" at bounding box center [201, 248] width 77 height 9
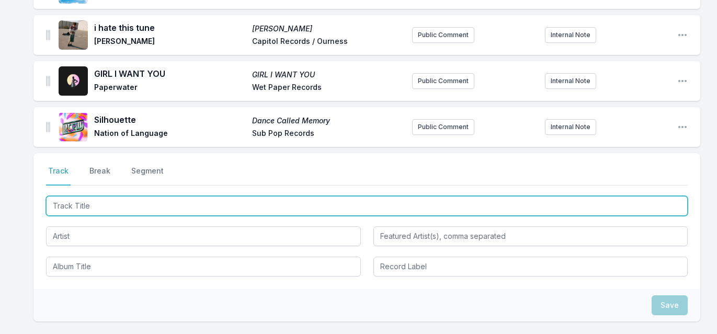
scroll to position [1022, 0]
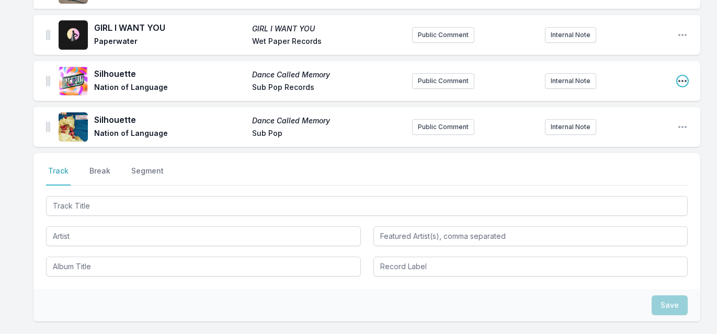
click at [683, 76] on icon "Open playlist item options" at bounding box center [682, 81] width 10 height 10
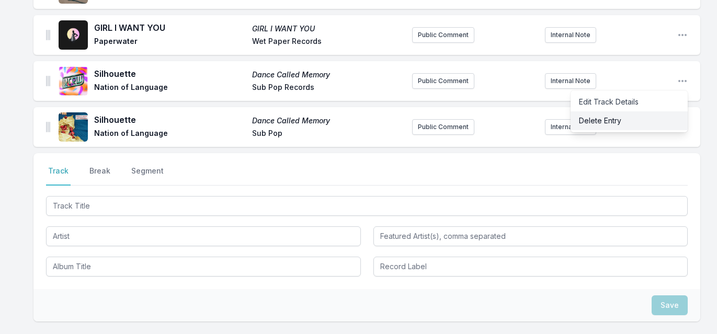
click at [639, 112] on button "Delete Entry" at bounding box center [628, 120] width 117 height 19
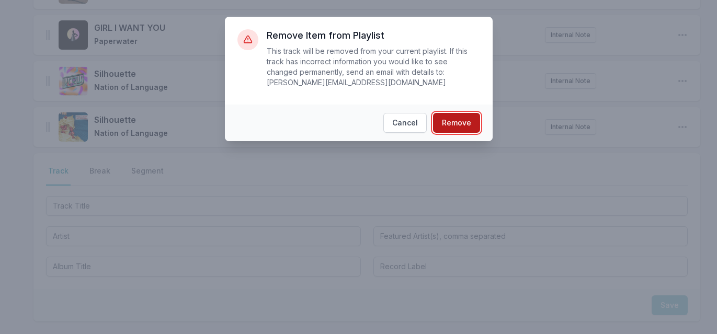
click at [455, 120] on button "Remove" at bounding box center [456, 123] width 47 height 20
